Goal: Task Accomplishment & Management: Manage account settings

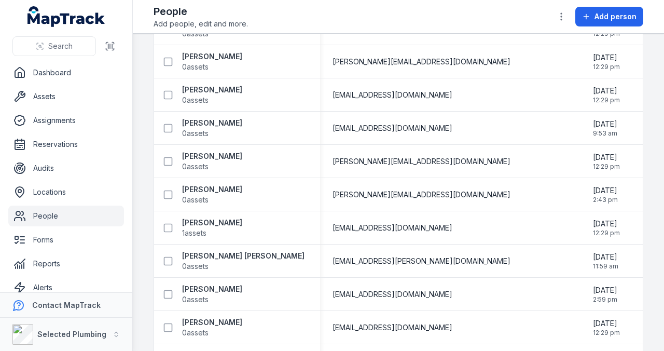
scroll to position [484, 0]
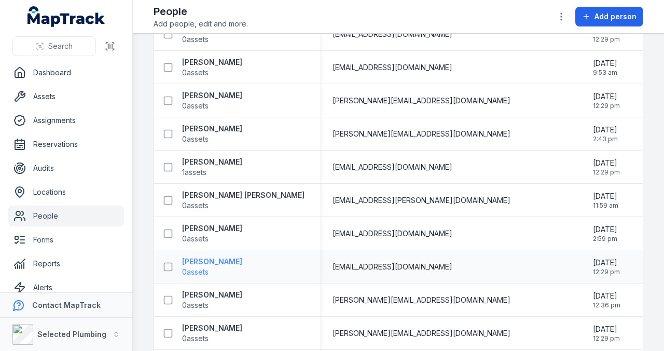
click at [205, 260] on strong "[PERSON_NAME]" at bounding box center [212, 261] width 60 height 10
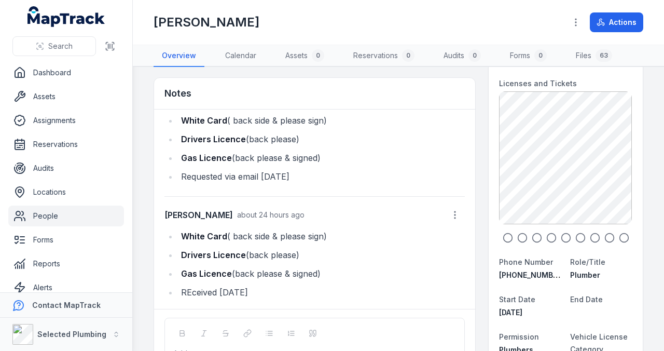
scroll to position [138, 0]
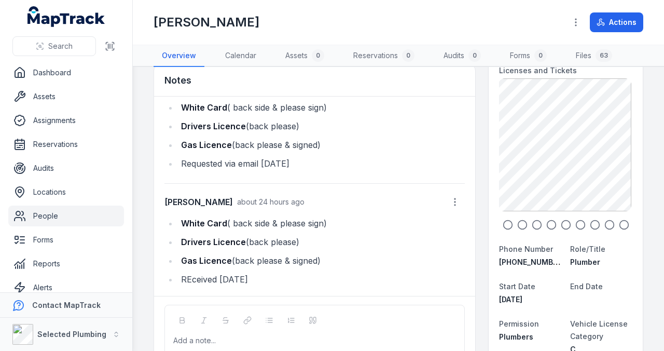
click at [38, 215] on link "People" at bounding box center [66, 215] width 116 height 21
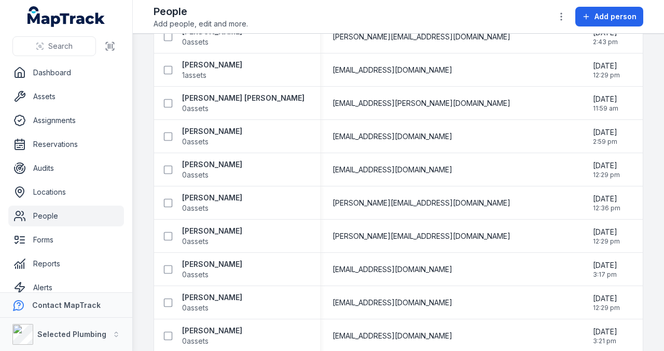
scroll to position [588, 0]
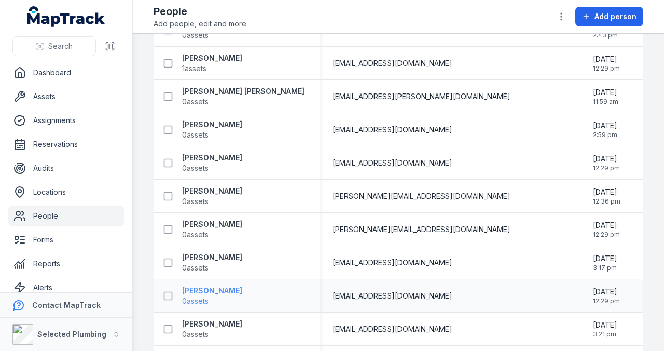
click at [204, 290] on strong "[PERSON_NAME]" at bounding box center [212, 290] width 60 height 10
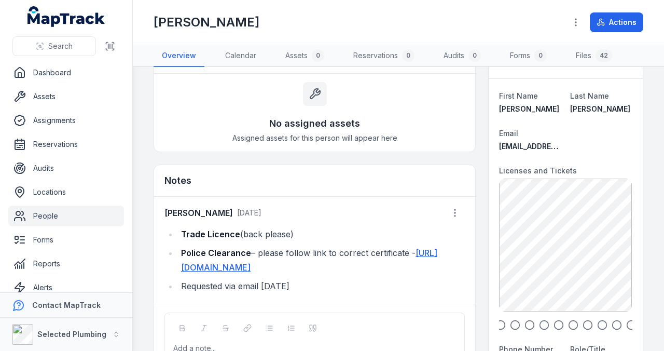
scroll to position [104, 0]
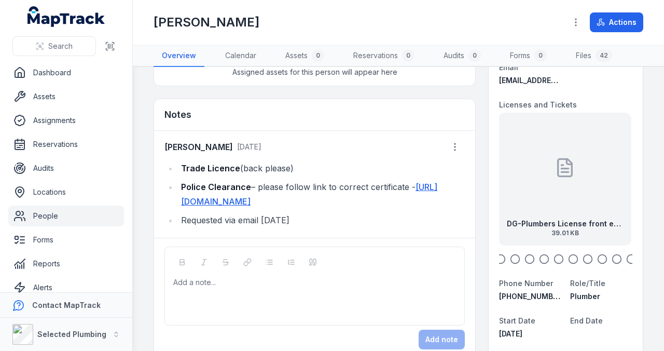
drag, startPoint x: 589, startPoint y: 181, endPoint x: 546, endPoint y: 181, distance: 43.1
click at [548, 181] on div "DG-Plumbers License front exp [DATE] 39.01 KB" at bounding box center [565, 179] width 133 height 133
drag, startPoint x: 580, startPoint y: 180, endPoint x: 538, endPoint y: 180, distance: 42.5
click at [545, 180] on div "DG-High Risk EWP Boom back exp [DATE] 73.33 KB" at bounding box center [565, 179] width 133 height 133
drag, startPoint x: 587, startPoint y: 180, endPoint x: 542, endPoint y: 180, distance: 45.1
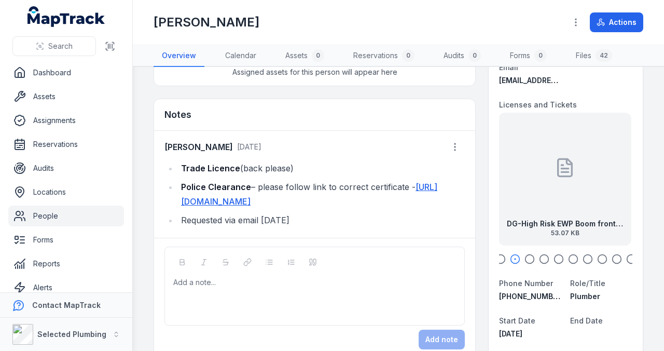
click at [545, 180] on div "DG-High Risk EWP Boom front exp [DATE] 53.07 KB" at bounding box center [565, 179] width 133 height 133
drag, startPoint x: 596, startPoint y: 173, endPoint x: 551, endPoint y: 179, distance: 45.0
click at [551, 179] on div "DG-White Card - Front 61.15 KB" at bounding box center [565, 179] width 133 height 133
drag, startPoint x: 589, startPoint y: 177, endPoint x: 555, endPoint y: 178, distance: 34.8
click at [557, 178] on div "DG-White Card - Back 66.21 KB" at bounding box center [565, 179] width 133 height 133
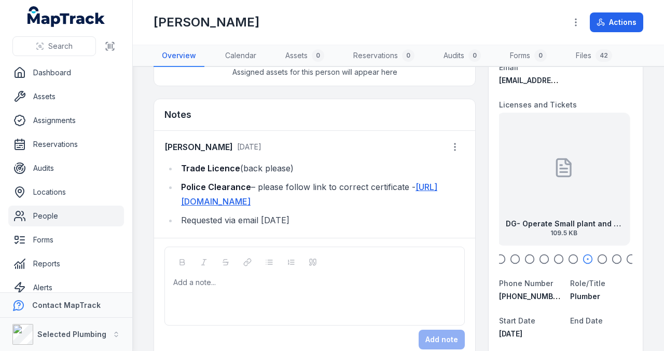
drag, startPoint x: 592, startPoint y: 177, endPoint x: 543, endPoint y: 178, distance: 48.3
click at [539, 178] on div "DG- Operate Small plant and equipment 109.5 KB" at bounding box center [564, 179] width 133 height 133
drag, startPoint x: 592, startPoint y: 177, endPoint x: 568, endPoint y: 180, distance: 23.4
click at [573, 180] on div "DG-Excavator SOA 385.1 KB" at bounding box center [565, 179] width 133 height 133
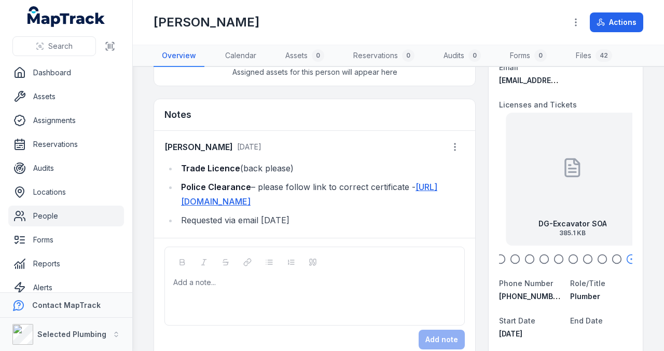
drag, startPoint x: 545, startPoint y: 177, endPoint x: 596, endPoint y: 174, distance: 51.0
click at [593, 174] on div "DG-Excavator SOA 385.1 KB" at bounding box center [572, 179] width 133 height 133
drag, startPoint x: 526, startPoint y: 171, endPoint x: 568, endPoint y: 170, distance: 42.1
click at [560, 171] on div "DG- Operate Small plant and equipment 109.5 KB" at bounding box center [583, 179] width 133 height 133
drag, startPoint x: 525, startPoint y: 172, endPoint x: 571, endPoint y: 169, distance: 46.3
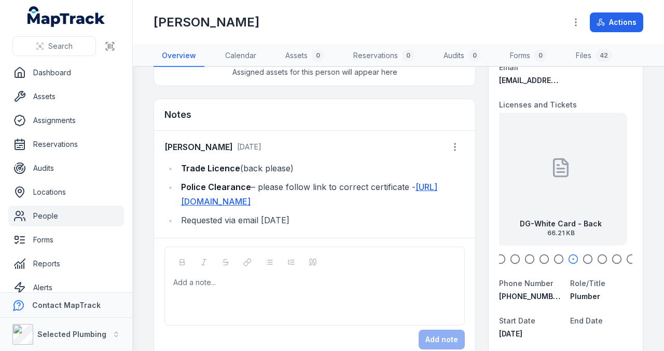
click at [567, 170] on div "DG-White Card - Back 66.21 KB" at bounding box center [560, 179] width 133 height 133
drag, startPoint x: 538, startPoint y: 171, endPoint x: 570, endPoint y: 170, distance: 32.7
click at [567, 170] on div "DG-White Card - Front 61.15 KB" at bounding box center [565, 179] width 133 height 133
drag, startPoint x: 533, startPoint y: 170, endPoint x: 564, endPoint y: 166, distance: 30.4
click at [560, 166] on div "DG-High Risk EWP Boom front exp [DATE] 53.07 KB" at bounding box center [580, 179] width 133 height 133
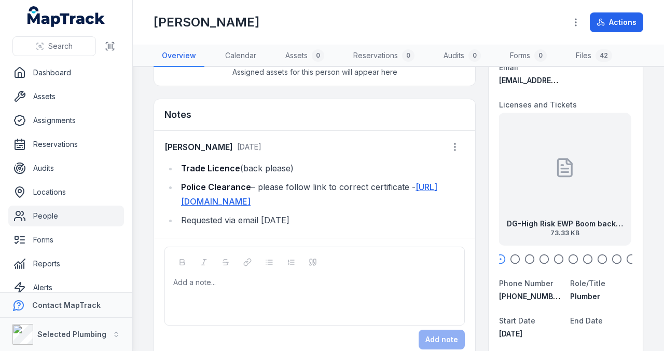
drag, startPoint x: 533, startPoint y: 168, endPoint x: 576, endPoint y: 167, distance: 43.1
click at [558, 168] on div "DG-High Risk EWP Boom back exp [DATE] 73.33 KB" at bounding box center [565, 179] width 133 height 133
drag, startPoint x: 536, startPoint y: 168, endPoint x: 568, endPoint y: 169, distance: 32.2
click at [562, 169] on div "DG-Plumbers License front exp [DATE] 39.01 KB" at bounding box center [565, 179] width 133 height 133
click at [304, 227] on li "Requested via email [DATE]" at bounding box center [321, 220] width 287 height 15
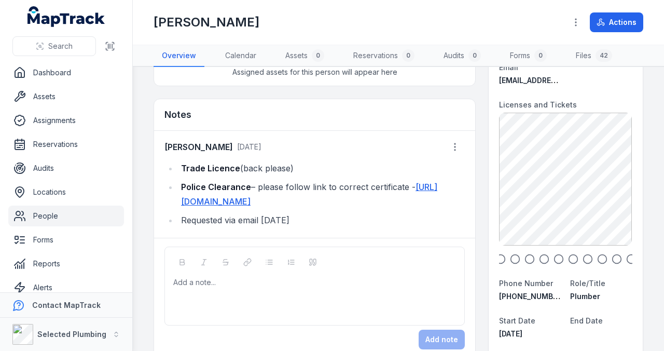
click at [307, 227] on li "Requested via email [DATE]" at bounding box center [321, 220] width 287 height 15
click at [454, 145] on icon "button" at bounding box center [455, 147] width 10 height 10
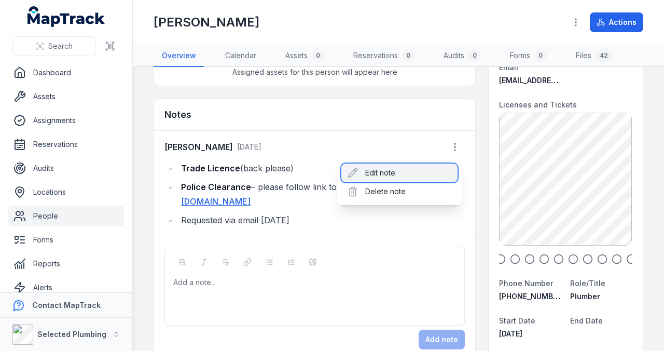
click at [376, 175] on div "Edit note" at bounding box center [399, 172] width 116 height 19
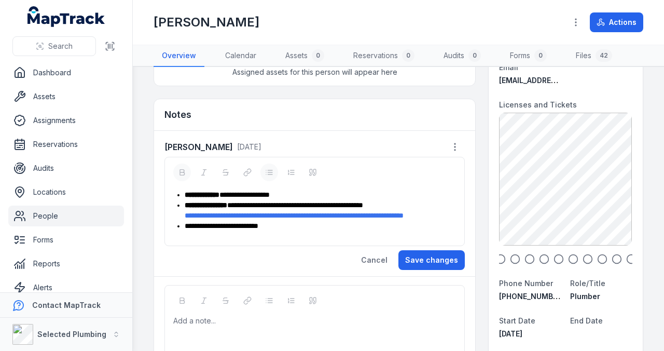
click at [291, 231] on div "**********" at bounding box center [320, 226] width 271 height 10
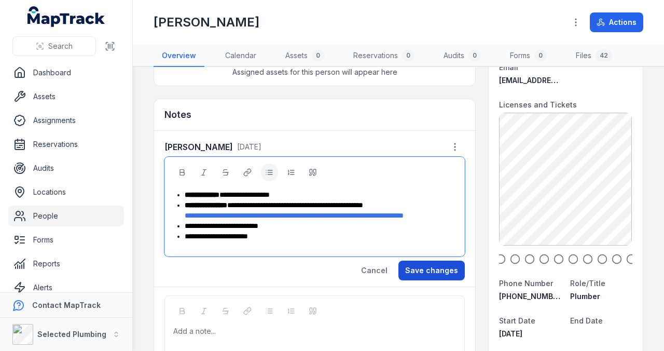
click at [437, 276] on button "Save changes" at bounding box center [432, 270] width 66 height 20
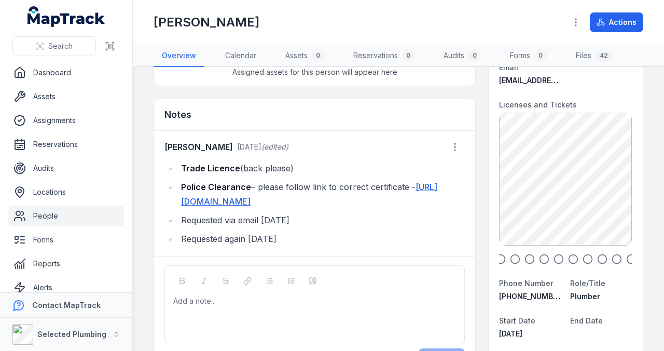
click at [48, 214] on link "People" at bounding box center [66, 215] width 116 height 21
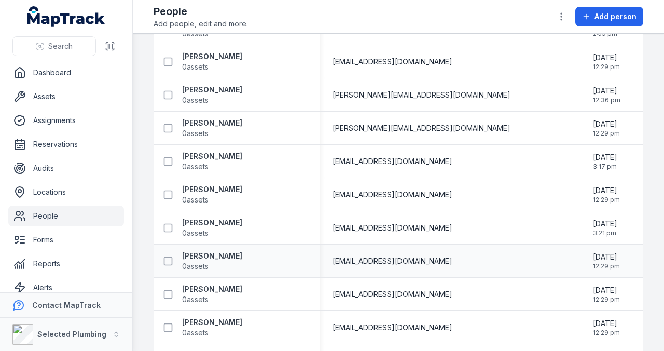
scroll to position [692, 0]
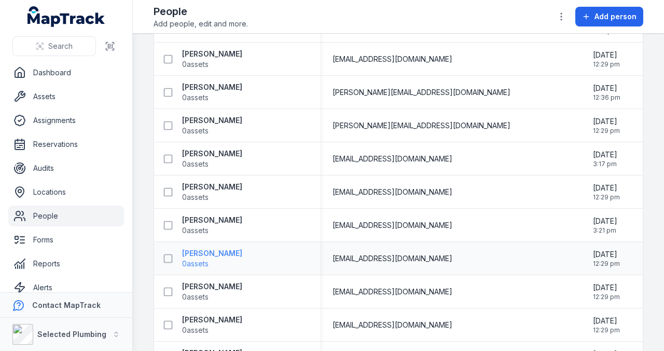
click at [213, 254] on strong "[PERSON_NAME]" at bounding box center [212, 253] width 60 height 10
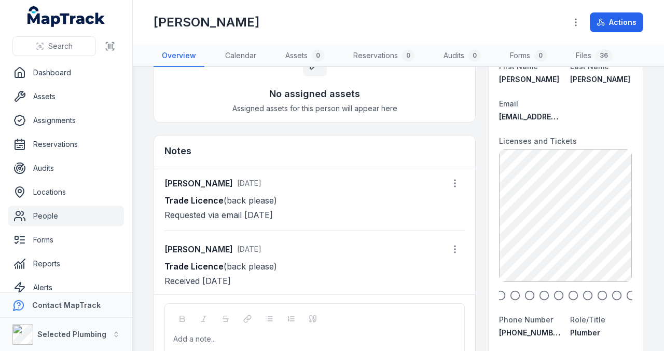
scroll to position [69, 0]
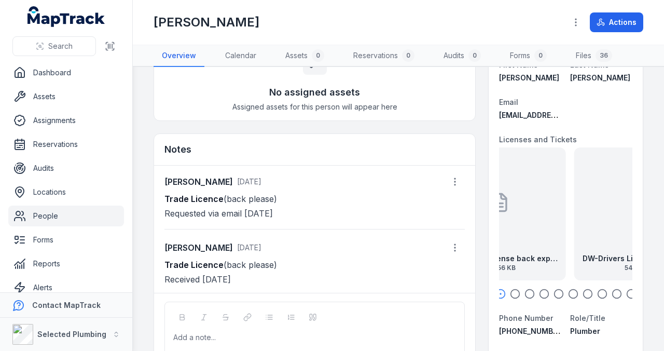
drag, startPoint x: 592, startPoint y: 207, endPoint x: 504, endPoint y: 210, distance: 87.2
click at [503, 210] on div "DW-Drivers License back exp [DATE] 542.56 KB" at bounding box center [499, 213] width 133 height 133
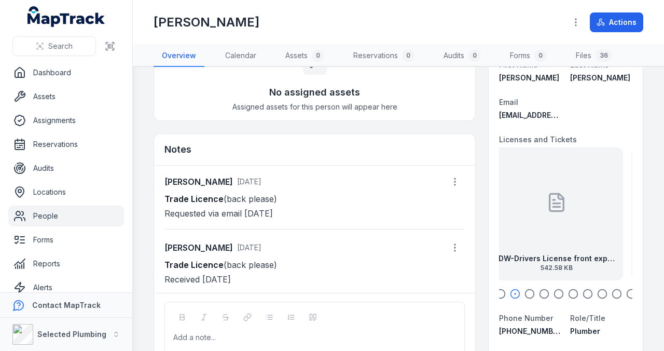
drag, startPoint x: 587, startPoint y: 205, endPoint x: 502, endPoint y: 209, distance: 84.7
click at [501, 209] on div "DW-Drivers License front exp [DATE] 542.58 KB" at bounding box center [556, 213] width 133 height 133
drag, startPoint x: 596, startPoint y: 205, endPoint x: 505, endPoint y: 211, distance: 91.0
click at [510, 211] on div "DW-Plumbers licence front exp [DATE] 106.49 KB" at bounding box center [565, 213] width 133 height 133
drag, startPoint x: 584, startPoint y: 205, endPoint x: 513, endPoint y: 211, distance: 71.3
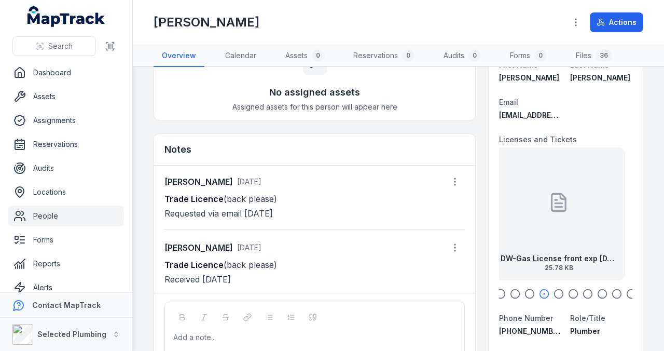
click at [515, 211] on div "DW-Gas License front exp [DATE] 25.78 KB" at bounding box center [558, 213] width 133 height 133
drag, startPoint x: 585, startPoint y: 208, endPoint x: 503, endPoint y: 213, distance: 82.1
click at [510, 213] on div "DW-Gas License back exp [DATE] 25.04 KB" at bounding box center [565, 213] width 133 height 133
drag, startPoint x: 585, startPoint y: 210, endPoint x: 506, endPoint y: 215, distance: 79.0
click at [508, 215] on div "DW-EWP Scissor Lift, Boom Lift, Trailer Lift 529.87 KB" at bounding box center [565, 213] width 133 height 133
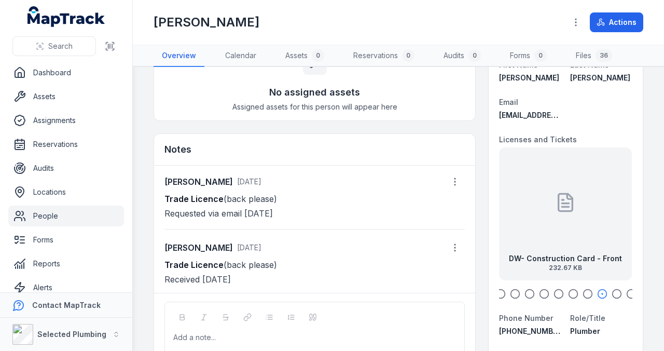
drag, startPoint x: 594, startPoint y: 214, endPoint x: 528, endPoint y: 219, distance: 66.1
click at [528, 219] on div "DW- Construction Card - Front 232.67 KB" at bounding box center [565, 213] width 133 height 133
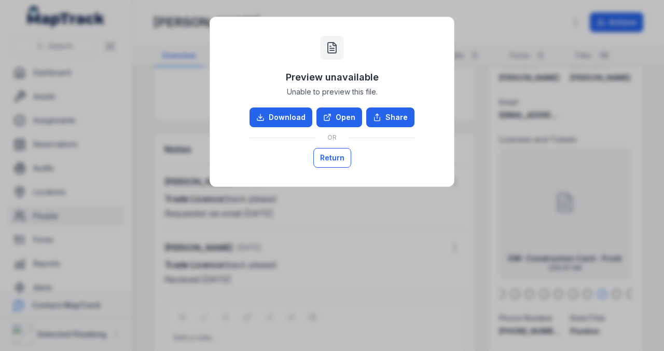
click at [342, 156] on button "Return" at bounding box center [332, 158] width 38 height 20
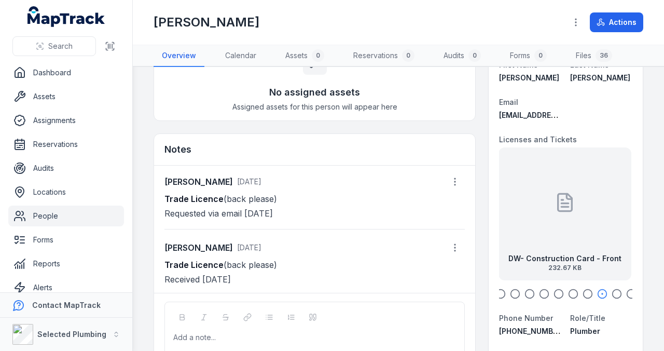
drag, startPoint x: 596, startPoint y: 213, endPoint x: 487, endPoint y: 214, distance: 109.0
drag, startPoint x: 573, startPoint y: 212, endPoint x: 507, endPoint y: 213, distance: 65.9
click at [507, 213] on div "DW-Construction Card - Back 220.25 KB" at bounding box center [552, 213] width 133 height 133
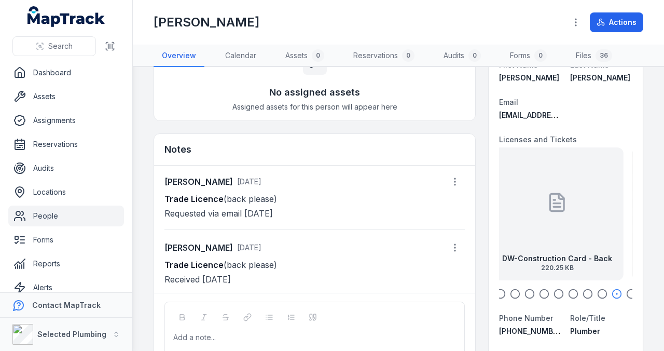
drag, startPoint x: 546, startPoint y: 212, endPoint x: 590, endPoint y: 212, distance: 44.6
click at [572, 211] on div "DW-Construction Card - Back 220.25 KB" at bounding box center [557, 213] width 133 height 133
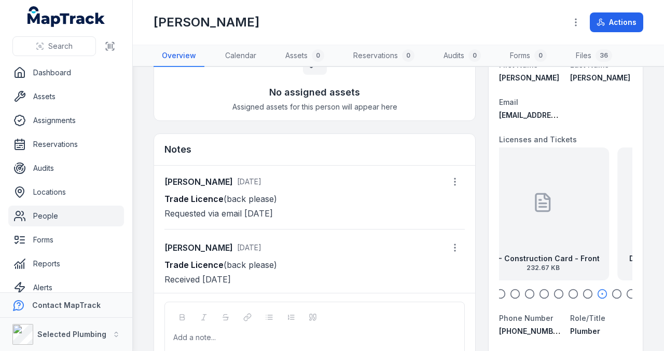
drag, startPoint x: 541, startPoint y: 210, endPoint x: 575, endPoint y: 209, distance: 34.3
click at [571, 209] on div "DW- Construction Card - Front 232.67 KB" at bounding box center [543, 213] width 133 height 133
drag, startPoint x: 547, startPoint y: 213, endPoint x: 603, endPoint y: 216, distance: 56.1
click at [596, 216] on div "DW-EWP Scissor Lift, Boom Lift, Trailer Lift 529.87 KB" at bounding box center [565, 213] width 133 height 133
drag, startPoint x: 534, startPoint y: 211, endPoint x: 605, endPoint y: 213, distance: 70.6
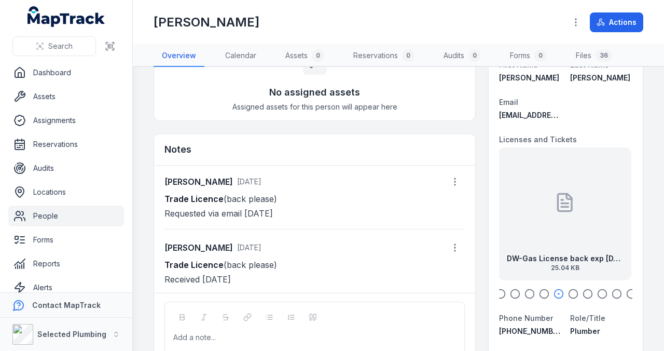
click at [605, 213] on div "DW-Gas License back exp [DATE] 25.04 KB" at bounding box center [565, 213] width 133 height 133
drag, startPoint x: 545, startPoint y: 211, endPoint x: 584, endPoint y: 212, distance: 39.4
click at [584, 212] on div "DW-Gas License front exp [DATE] 25.78 KB" at bounding box center [566, 213] width 133 height 133
drag, startPoint x: 532, startPoint y: 209, endPoint x: 581, endPoint y: 209, distance: 48.3
click at [561, 209] on div "DW-Plumbers licence front exp [DATE] 106.49 KB" at bounding box center [565, 213] width 133 height 133
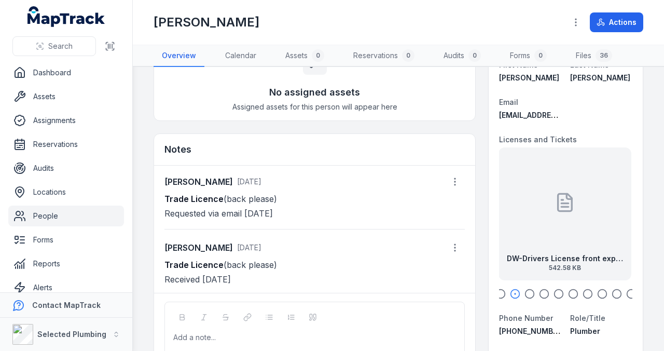
drag, startPoint x: 539, startPoint y: 209, endPoint x: 585, endPoint y: 210, distance: 46.7
click at [583, 210] on div "DW-Drivers License front exp [DATE] 542.58 KB" at bounding box center [565, 213] width 133 height 133
drag, startPoint x: 528, startPoint y: 208, endPoint x: 579, endPoint y: 208, distance: 50.9
click at [569, 208] on div "DW-Drivers License front exp [DATE] 542.58 KB" at bounding box center [567, 213] width 133 height 133
drag, startPoint x: 528, startPoint y: 207, endPoint x: 570, endPoint y: 207, distance: 41.5
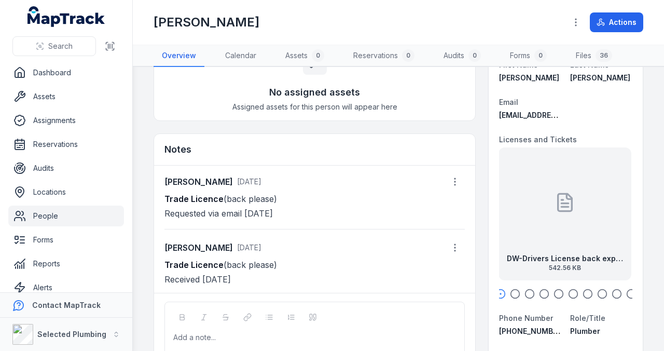
click at [562, 207] on div "DW-Drivers License back exp [DATE] 542.56 KB" at bounding box center [565, 213] width 133 height 133
drag, startPoint x: 584, startPoint y: 198, endPoint x: 509, endPoint y: 195, distance: 75.8
click at [514, 196] on div "DW-Drivers License back exp [DATE] 542.56 KB" at bounding box center [529, 213] width 133 height 133
drag, startPoint x: 571, startPoint y: 197, endPoint x: 506, endPoint y: 196, distance: 64.9
click at [510, 196] on div "DW-Drivers License front exp [DATE] 542.58 KB" at bounding box center [564, 213] width 133 height 133
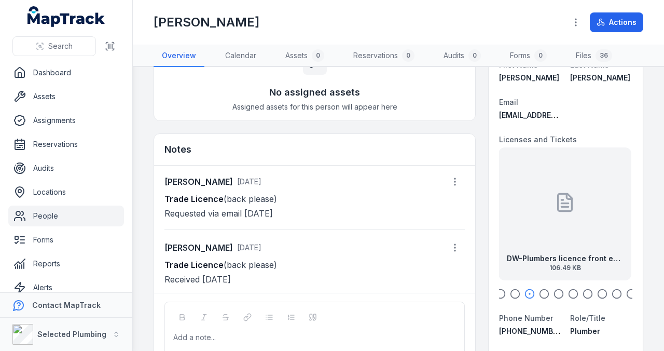
click at [575, 201] on div "DW-Plumbers licence front exp [DATE] 106.49 KB" at bounding box center [565, 213] width 133 height 133
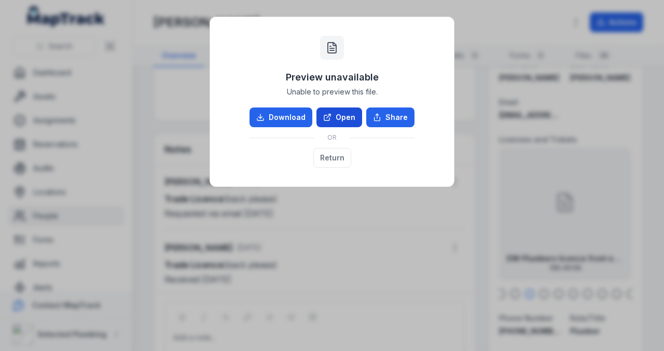
click at [335, 119] on link "Open" at bounding box center [340, 117] width 46 height 20
click at [338, 154] on button "Return" at bounding box center [332, 158] width 38 height 20
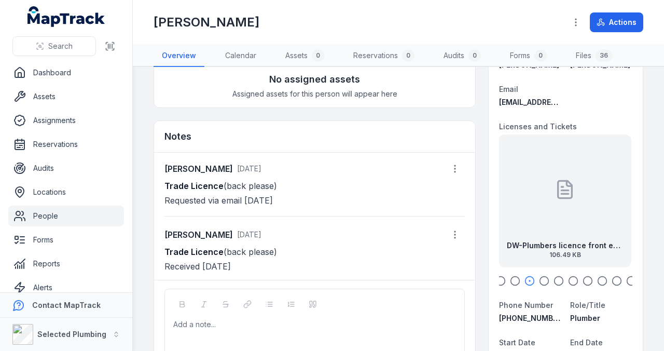
scroll to position [0, 0]
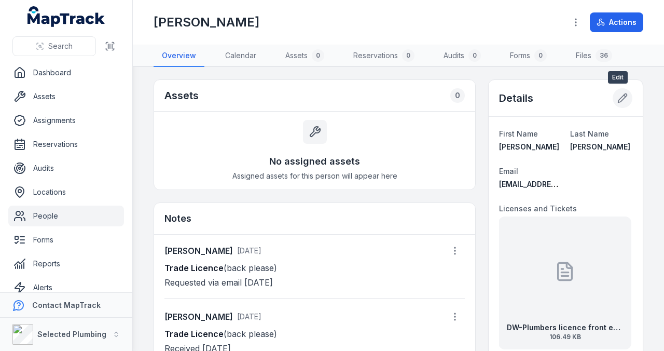
click at [619, 100] on icon at bounding box center [623, 98] width 9 height 9
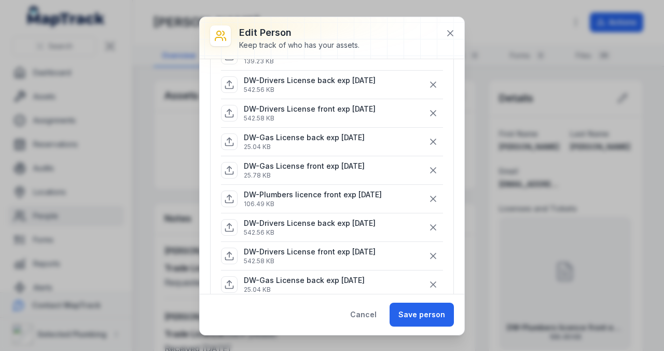
scroll to position [346, 0]
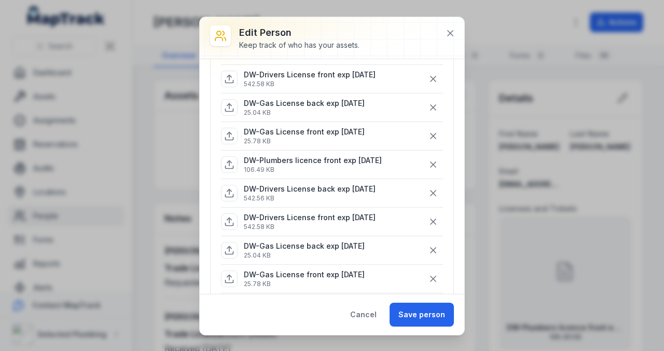
click at [233, 109] on icon at bounding box center [230, 110] width 8 height 3
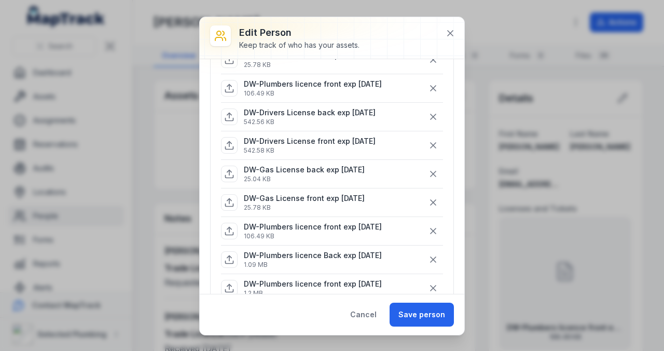
scroll to position [449, 0]
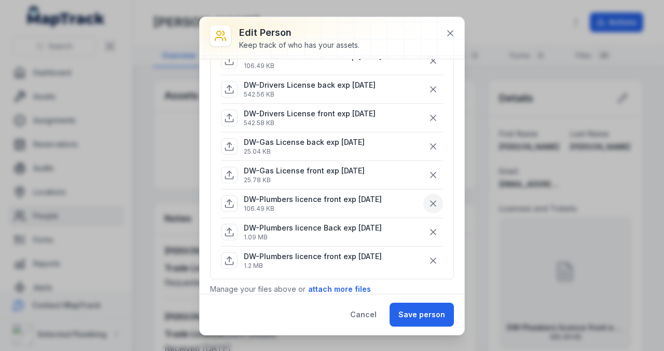
click at [431, 201] on icon "button" at bounding box center [433, 203] width 5 height 5
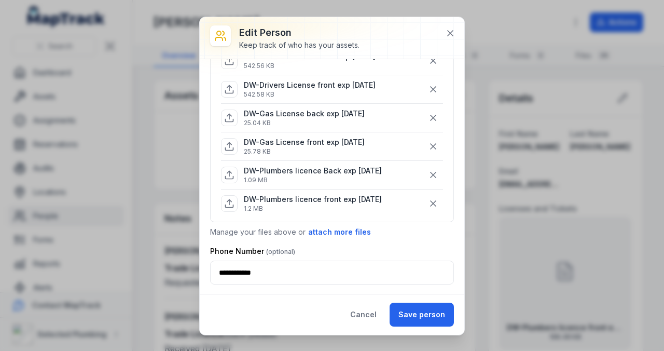
scroll to position [415, 0]
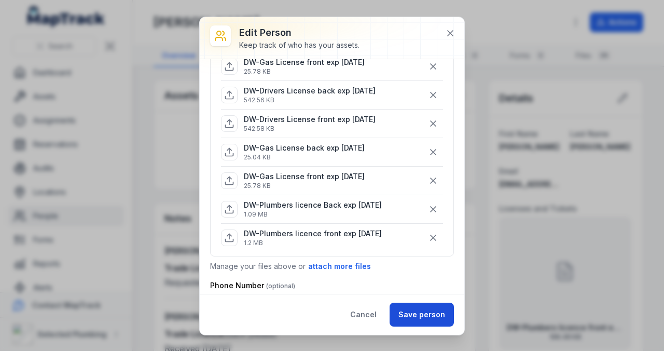
click at [420, 318] on button "Save person" at bounding box center [422, 315] width 64 height 24
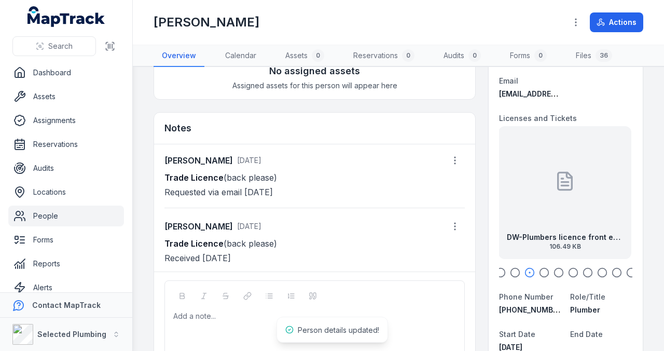
scroll to position [138, 0]
